Goal: Subscribe to service/newsletter

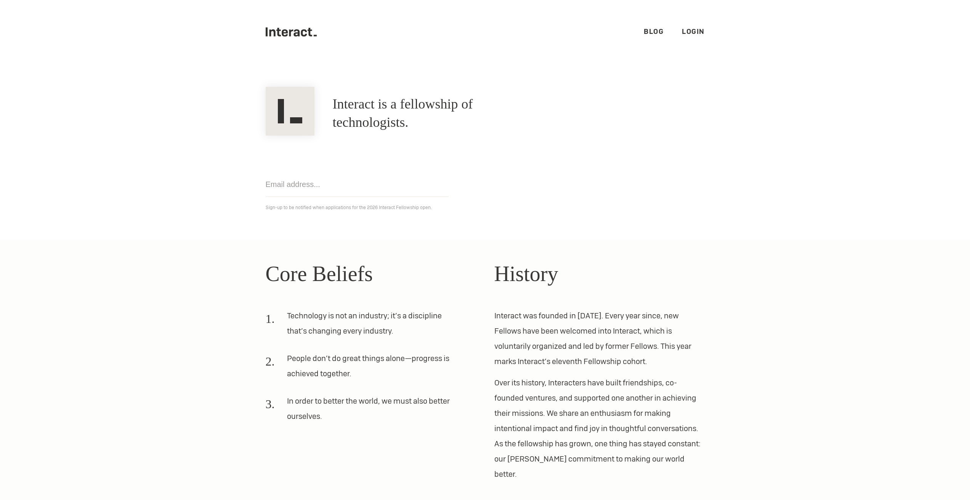
scroll to position [42, 0]
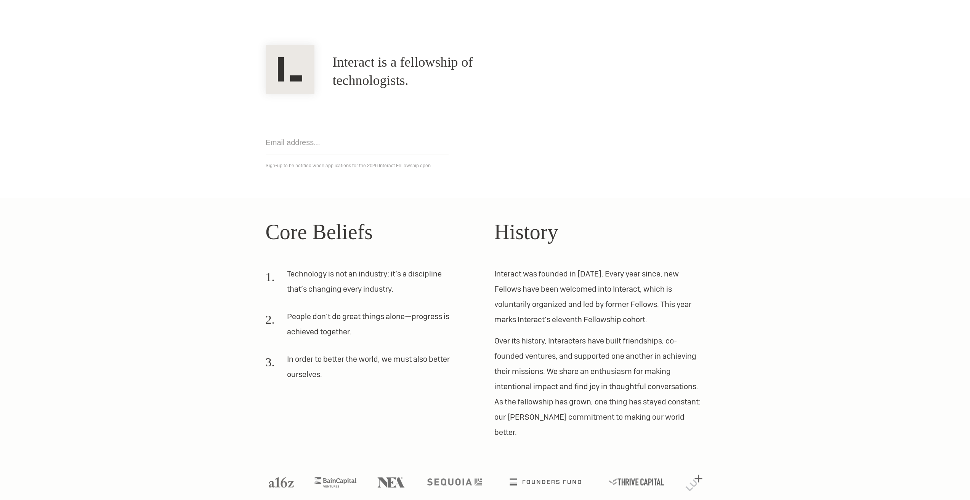
click at [483, 250] on div "Core Beliefs Technology is not an industry; it’s a discipline that’s changing e…" at bounding box center [484, 328] width 457 height 224
drag, startPoint x: 356, startPoint y: 74, endPoint x: 634, endPoint y: 92, distance: 279.2
click at [640, 82] on div "Interact is a fellowship of technologists. A fellowship of technologists." at bounding box center [484, 72] width 457 height 44
drag, startPoint x: 299, startPoint y: 166, endPoint x: 447, endPoint y: 175, distance: 148.5
click at [447, 175] on section "Interact is a fellowship of technologists. A fellowship of technologists. Get n…" at bounding box center [485, 110] width 970 height 176
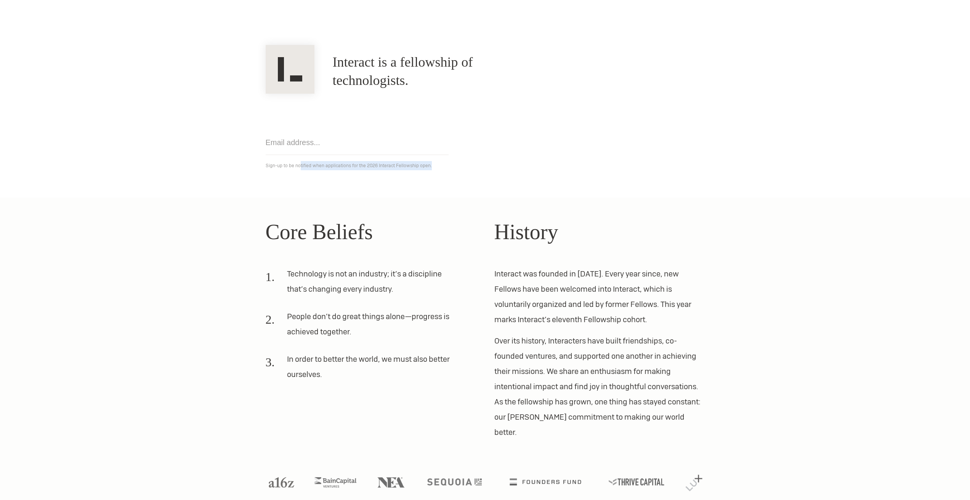
click at [447, 175] on section "Interact is a fellowship of technologists. A fellowship of technologists. Get n…" at bounding box center [485, 110] width 970 height 176
click at [329, 150] on input "email" at bounding box center [357, 142] width 183 height 25
type input "[EMAIL_ADDRESS][DOMAIN_NAME]"
click input "Get notified" at bounding box center [0, 0] width 0 height 0
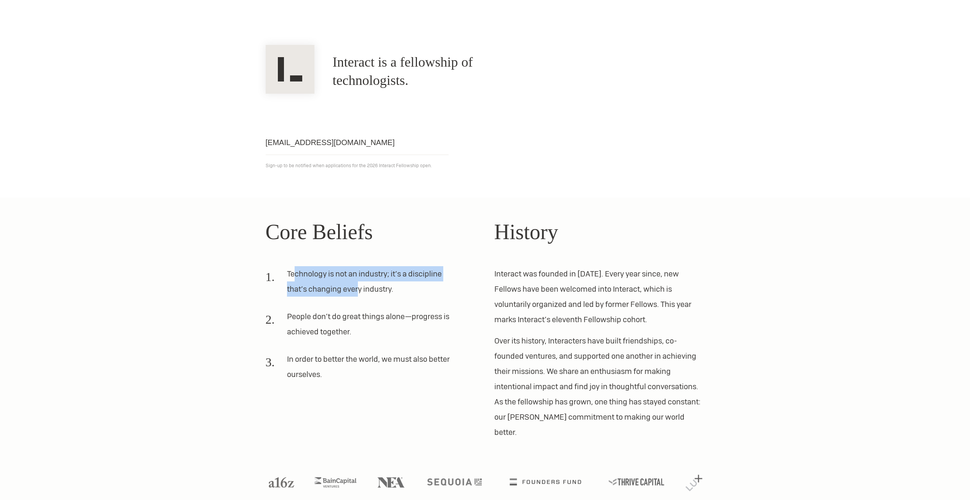
drag, startPoint x: 317, startPoint y: 282, endPoint x: 379, endPoint y: 291, distance: 62.7
click at [379, 291] on li "Technology is not an industry; it’s a discipline that’s changing every industry." at bounding box center [362, 284] width 192 height 37
drag, startPoint x: 310, startPoint y: 314, endPoint x: 360, endPoint y: 343, distance: 57.7
click at [360, 343] on li "People don’t do great things alone—progress is achieved together." at bounding box center [362, 327] width 192 height 37
drag, startPoint x: 334, startPoint y: 319, endPoint x: 332, endPoint y: 356, distance: 36.2
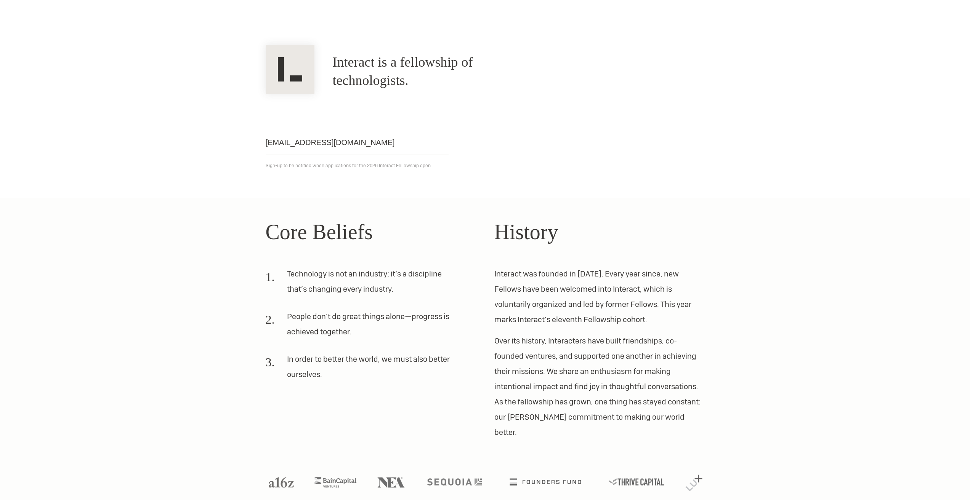
click at [356, 346] on ol "Technology is not an industry; it’s a discipline that’s changing every industry…" at bounding box center [371, 327] width 210 height 122
drag, startPoint x: 297, startPoint y: 365, endPoint x: 395, endPoint y: 385, distance: 100.3
click at [386, 383] on li "In order to better the world, we must also better ourselves." at bounding box center [362, 370] width 192 height 37
click at [536, 378] on p "Over its history, Interacters have built friendships, co-founded ventures, and …" at bounding box center [599, 386] width 210 height 107
drag, startPoint x: 282, startPoint y: 316, endPoint x: 350, endPoint y: 336, distance: 71.1
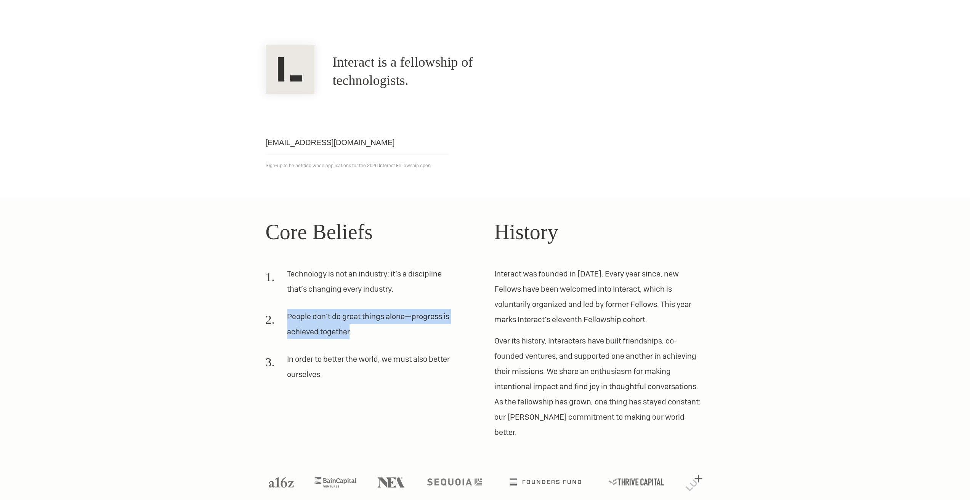
click at [350, 332] on li "People don’t do great things alone—progress is achieved together." at bounding box center [362, 327] width 192 height 37
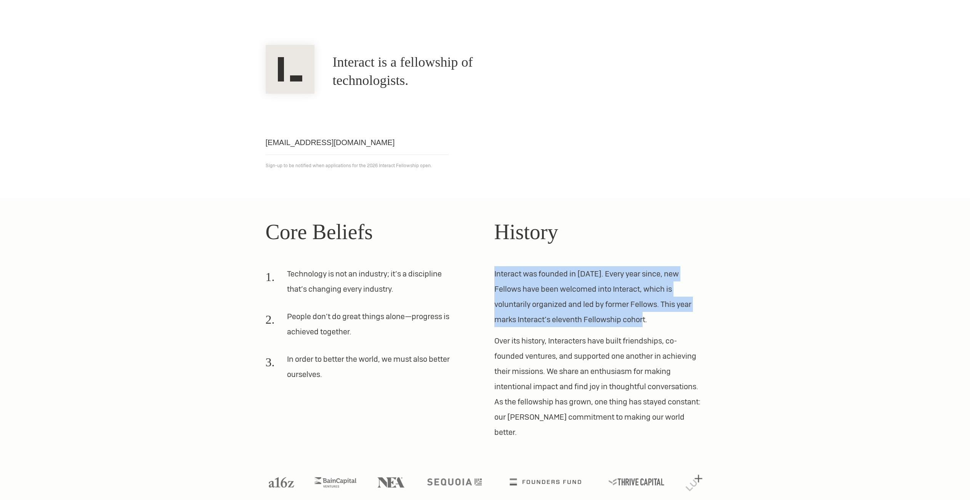
drag, startPoint x: 540, startPoint y: 274, endPoint x: 640, endPoint y: 322, distance: 110.5
click at [640, 322] on div "Core Beliefs Technology is not an industry; it’s a discipline that’s changing e…" at bounding box center [484, 328] width 457 height 224
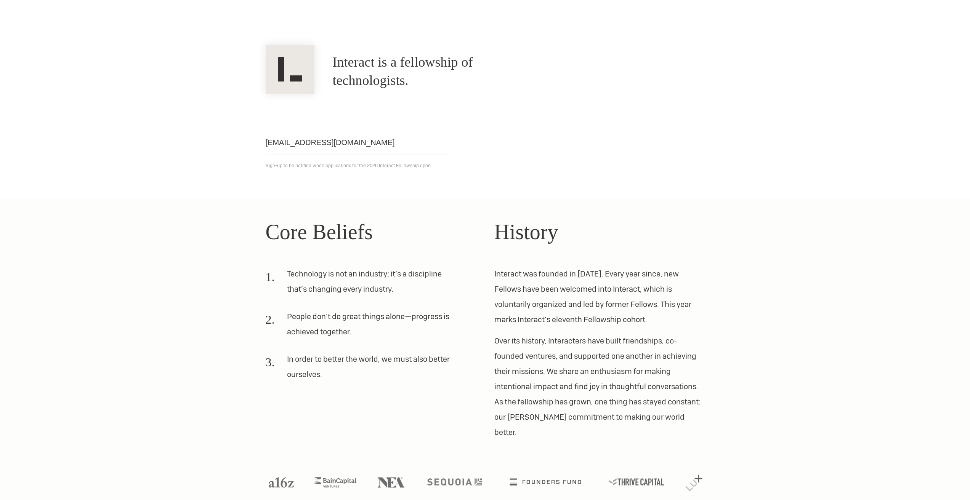
click at [640, 317] on p "Interact was founded in [DATE]. Every year since, new Fellows have been welcome…" at bounding box center [599, 296] width 210 height 61
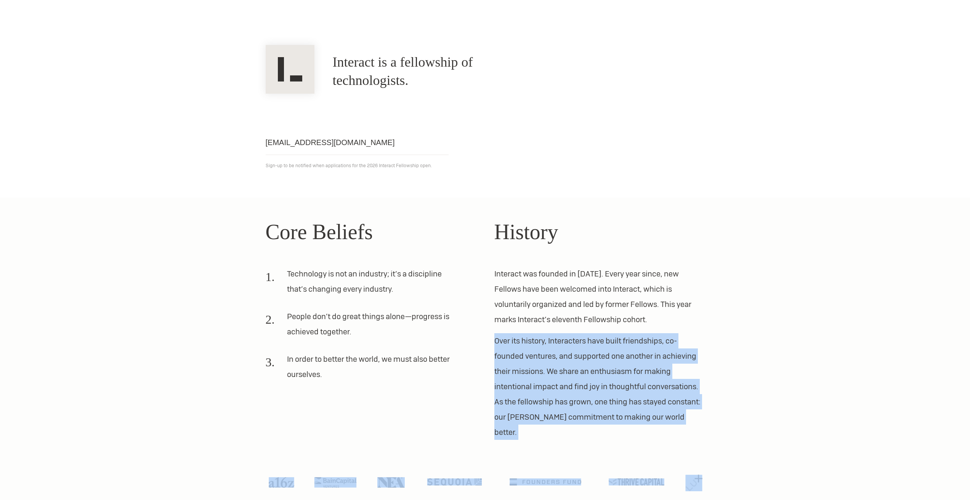
drag, startPoint x: 494, startPoint y: 339, endPoint x: 700, endPoint y: 429, distance: 224.1
click at [700, 429] on section "Core Beliefs Technology is not an industry; it’s a discipline that’s changing e…" at bounding box center [485, 357] width 970 height 318
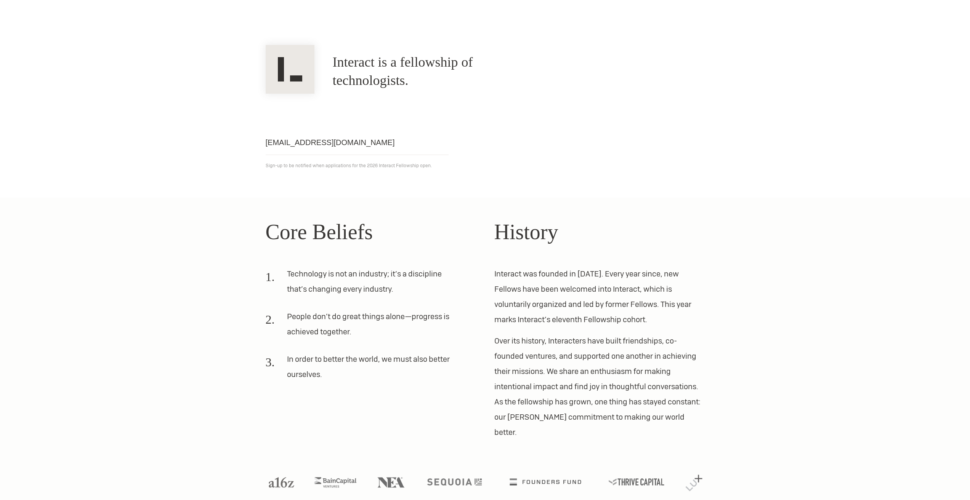
click at [697, 425] on section "Core Beliefs Technology is not an industry; it’s a discipline that’s changing e…" at bounding box center [485, 357] width 970 height 318
click at [679, 410] on p "Over its history, Interacters have built friendships, co-founded ventures, and …" at bounding box center [599, 386] width 210 height 107
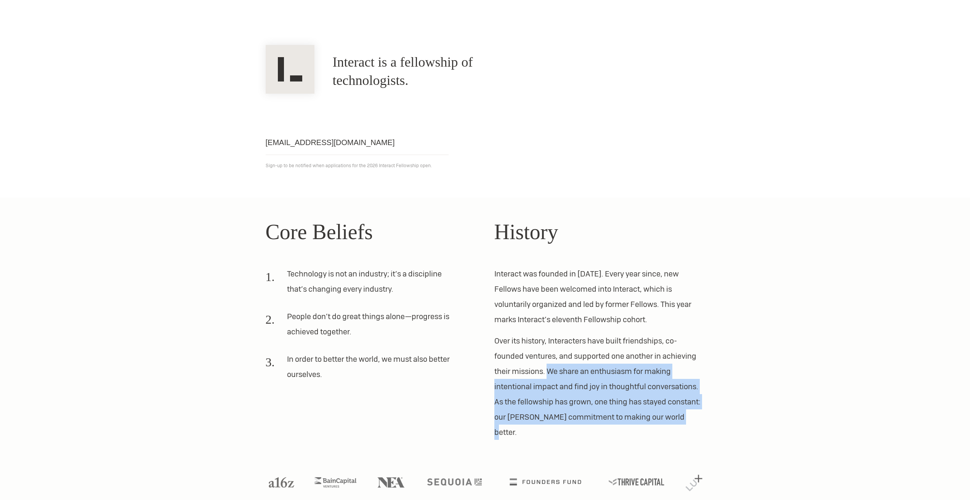
drag, startPoint x: 675, startPoint y: 414, endPoint x: 542, endPoint y: 358, distance: 143.5
click at [549, 366] on p "Over its history, Interacters have built friendships, co-founded ventures, and …" at bounding box center [599, 386] width 210 height 107
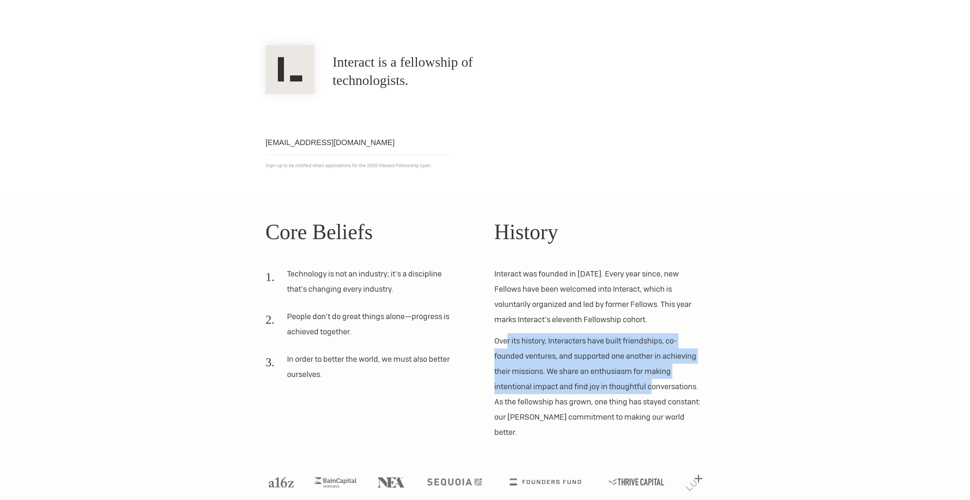
drag, startPoint x: 506, startPoint y: 343, endPoint x: 649, endPoint y: 386, distance: 149.5
click at [649, 386] on p "Over its history, Interacters have built friendships, co-founded ventures, and …" at bounding box center [599, 386] width 210 height 107
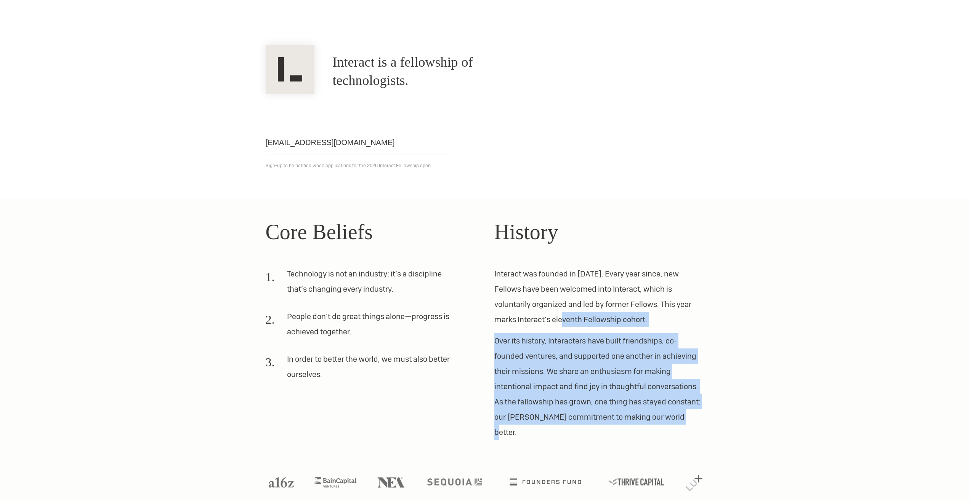
drag, startPoint x: 648, startPoint y: 412, endPoint x: 573, endPoint y: 339, distance: 104.8
click at [545, 321] on div "History Interact was founded in [DATE]. Every year since, new Fellows have been…" at bounding box center [599, 328] width 210 height 224
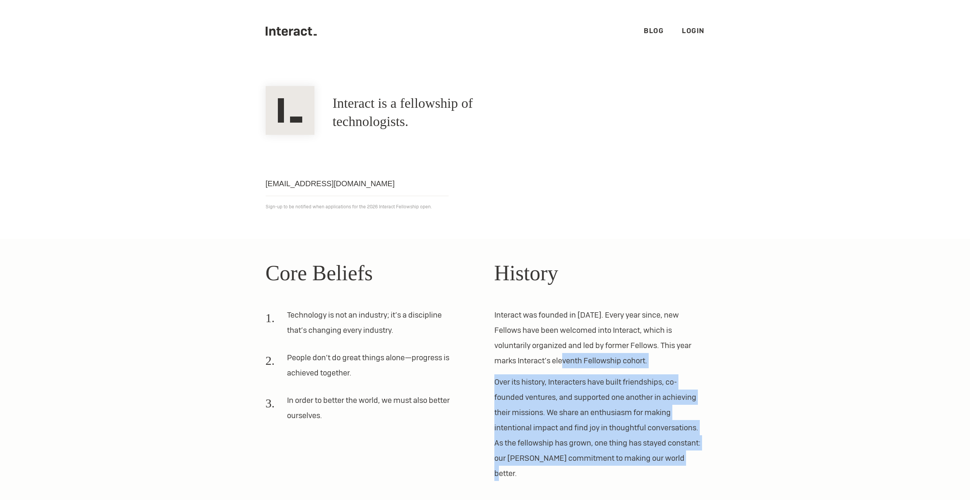
scroll to position [0, 0]
click at [654, 31] on link "Blog" at bounding box center [654, 31] width 20 height 9
